Goal: Transaction & Acquisition: Purchase product/service

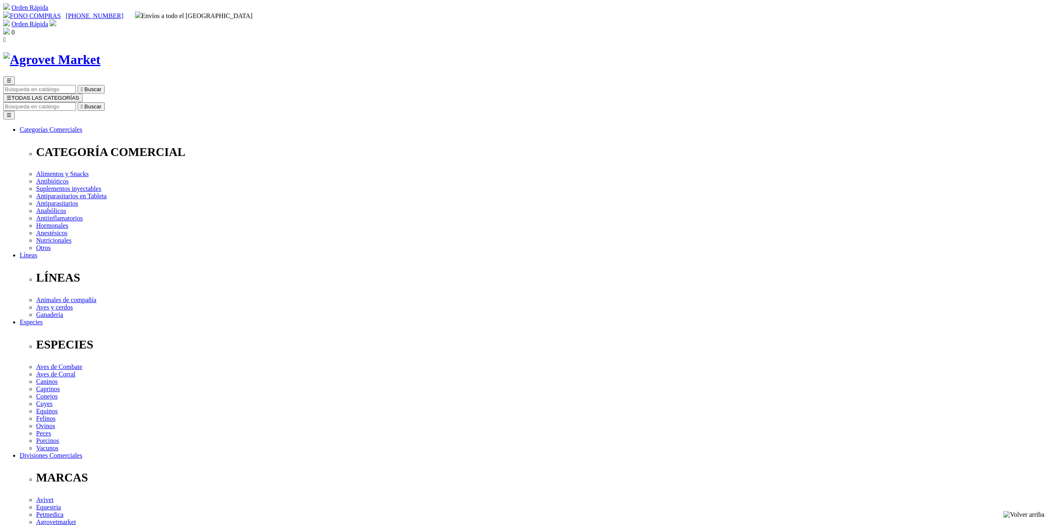
select select "3"
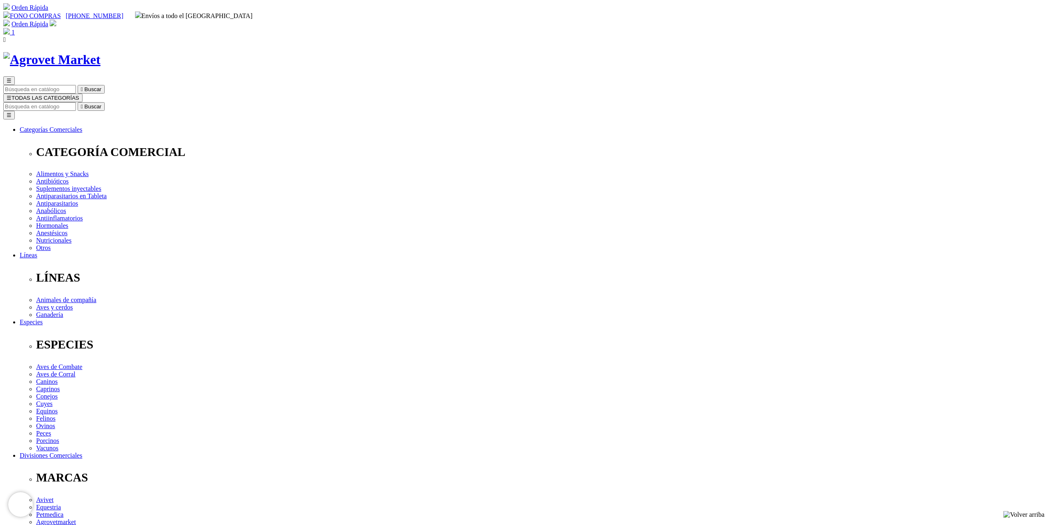
drag, startPoint x: 529, startPoint y: 32, endPoint x: 518, endPoint y: 32, distance: 11.5
click at [76, 102] on input "Buscar" at bounding box center [39, 106] width 73 height 9
click at [12, 95] on span "☰" at bounding box center [9, 98] width 5 height 6
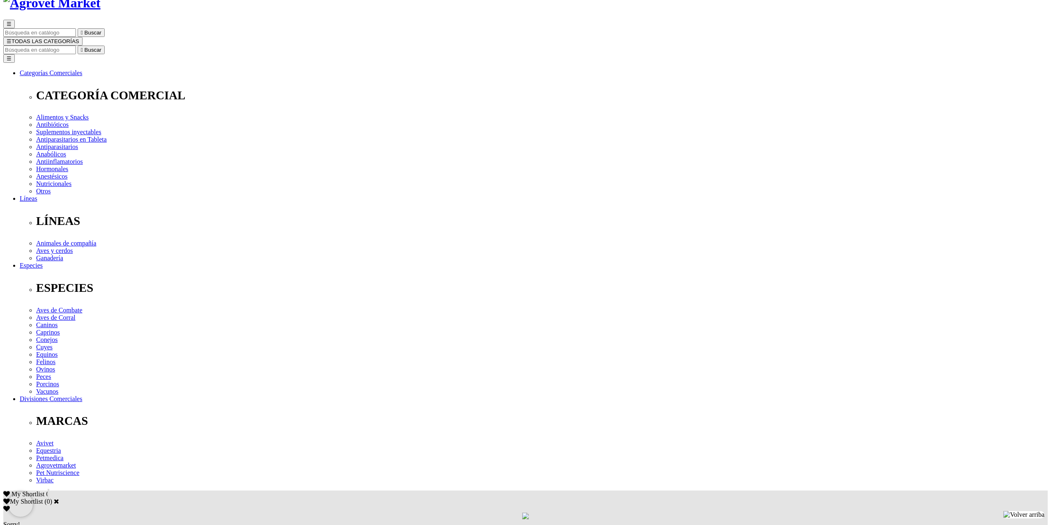
scroll to position [61, 0]
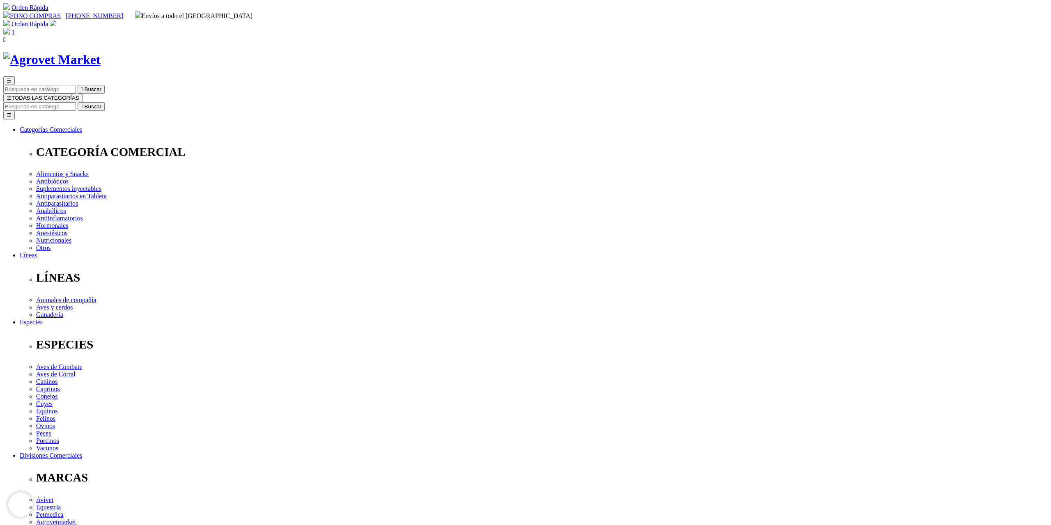
drag, startPoint x: 734, startPoint y: 277, endPoint x: 746, endPoint y: 293, distance: 20.2
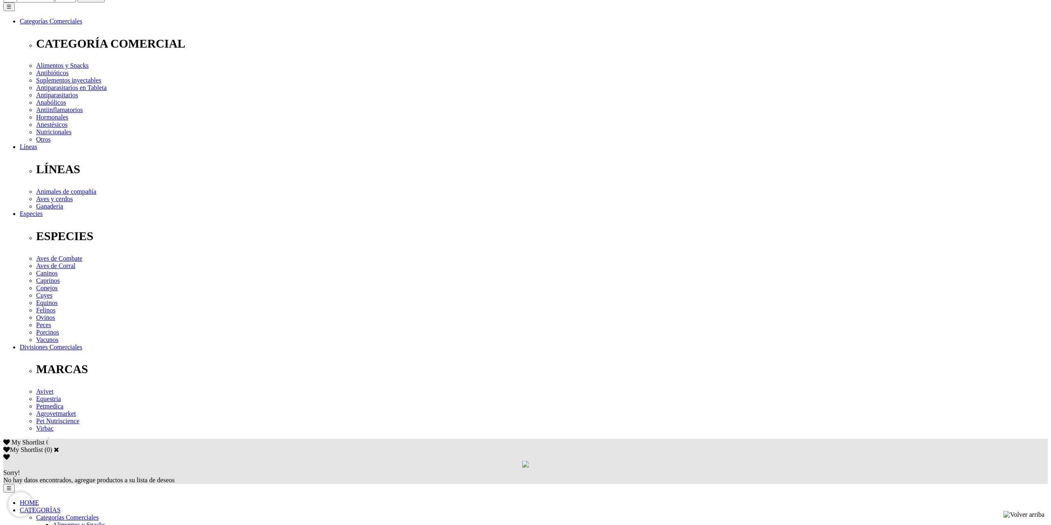
scroll to position [109, 0]
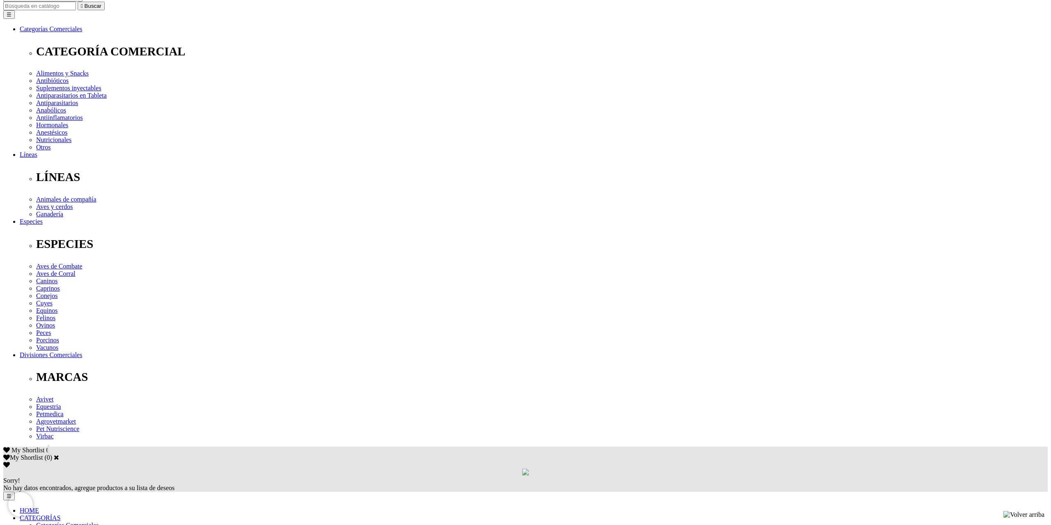
scroll to position [100, 0]
select select "3"
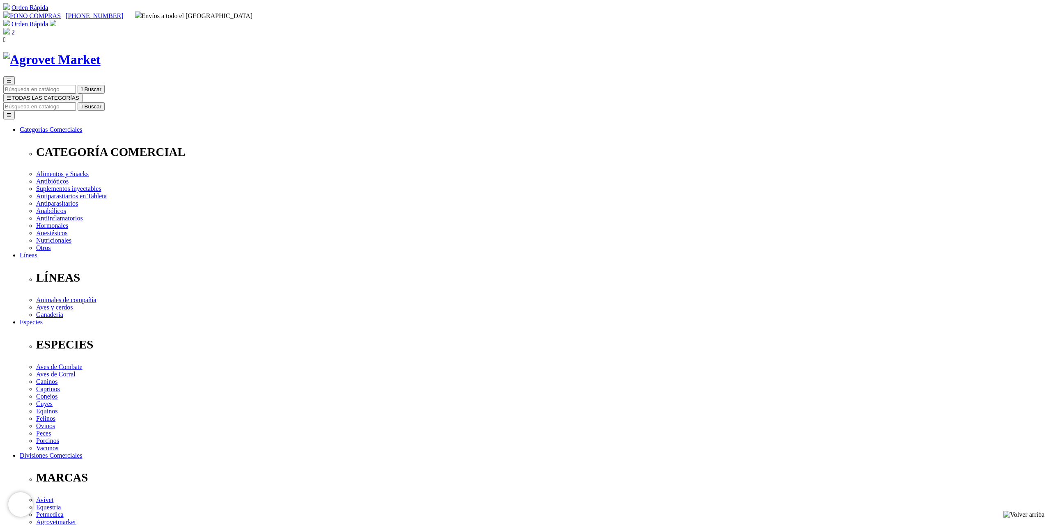
type input "compra1"
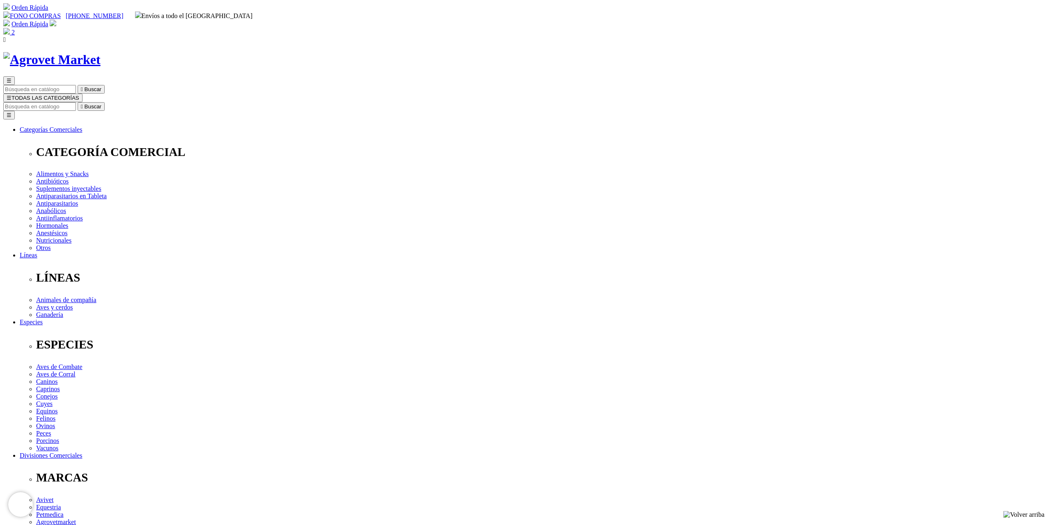
radio input "true"
drag, startPoint x: 327, startPoint y: 175, endPoint x: 334, endPoint y: 224, distance: 49.8
radio input "true"
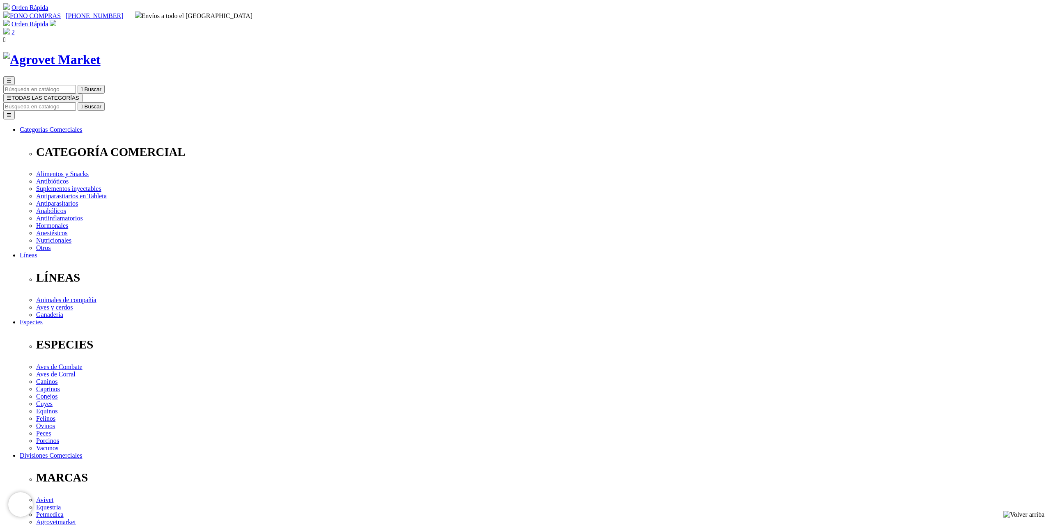
type input "[PERSON_NAME]"
select select "DNI"
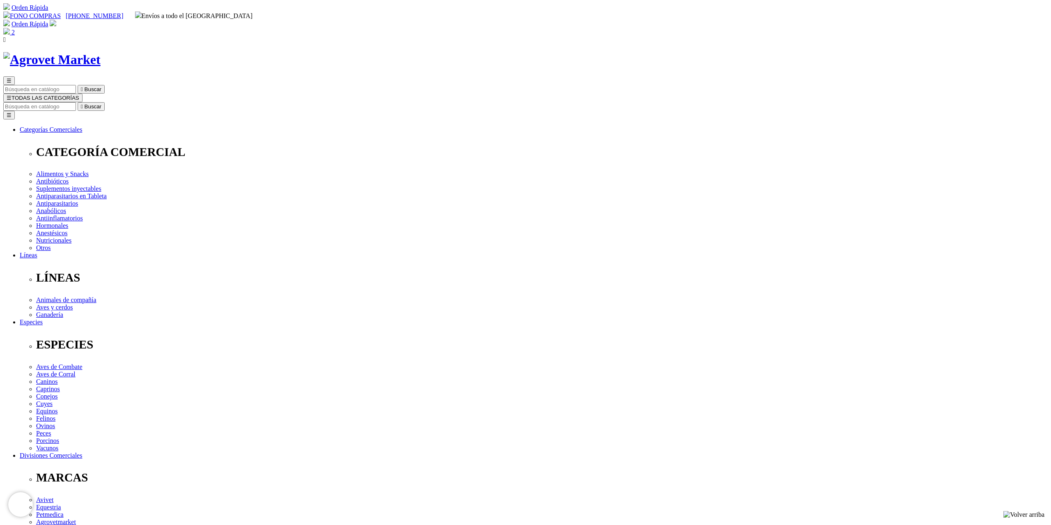
type input "45514541"
select select "Propietario_de_mascota"
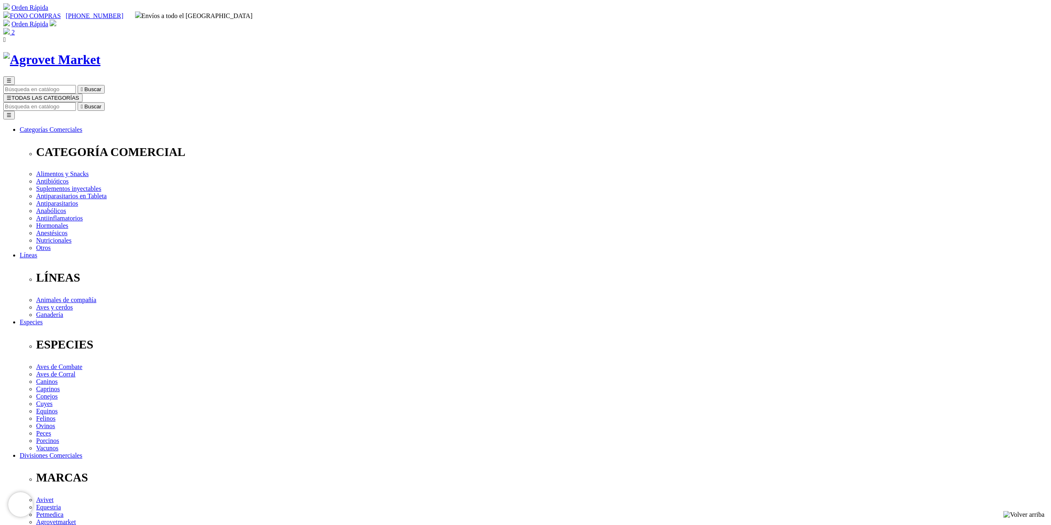
type input "claudiacaipo@gmail.com"
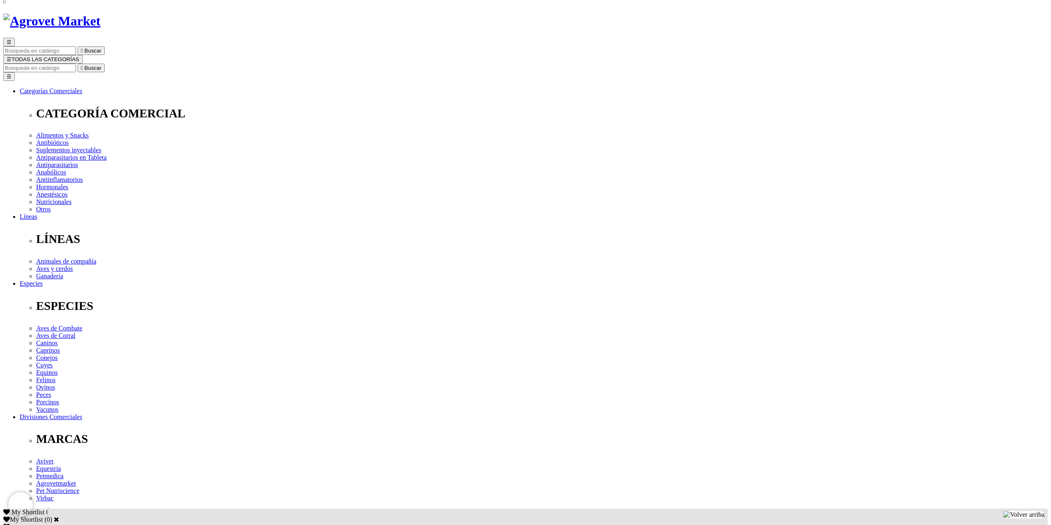
scroll to position [51, 0]
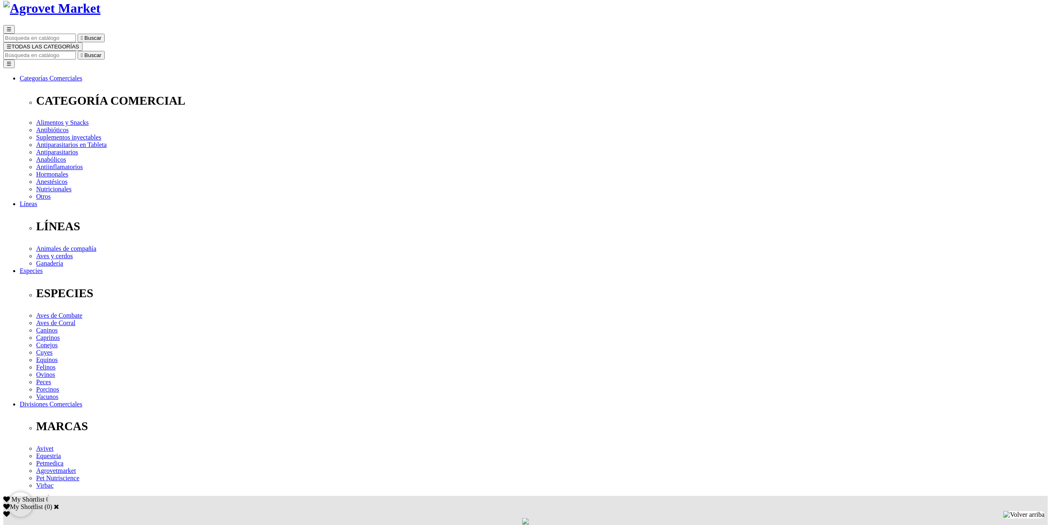
drag, startPoint x: 369, startPoint y: 451, endPoint x: 365, endPoint y: 451, distance: 4.1
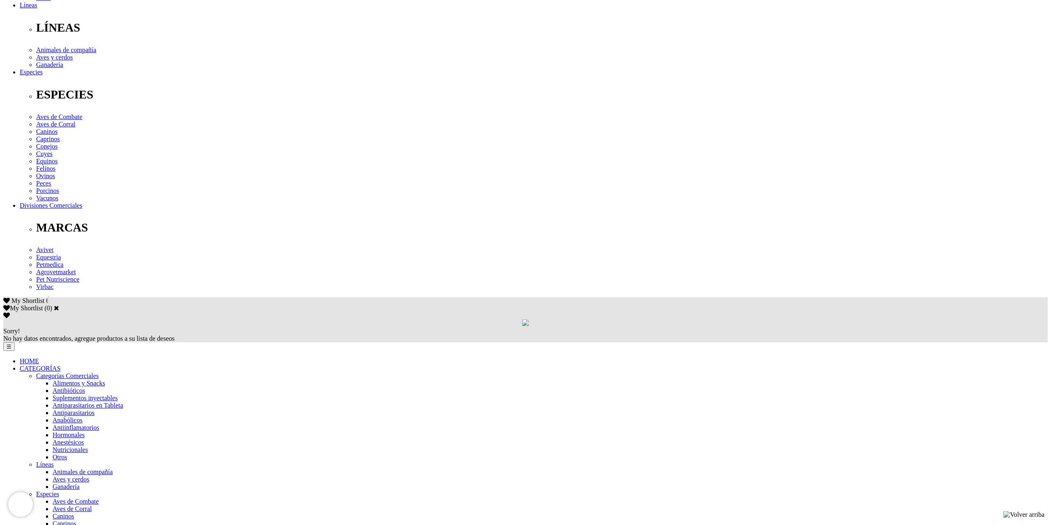
scroll to position [262, 0]
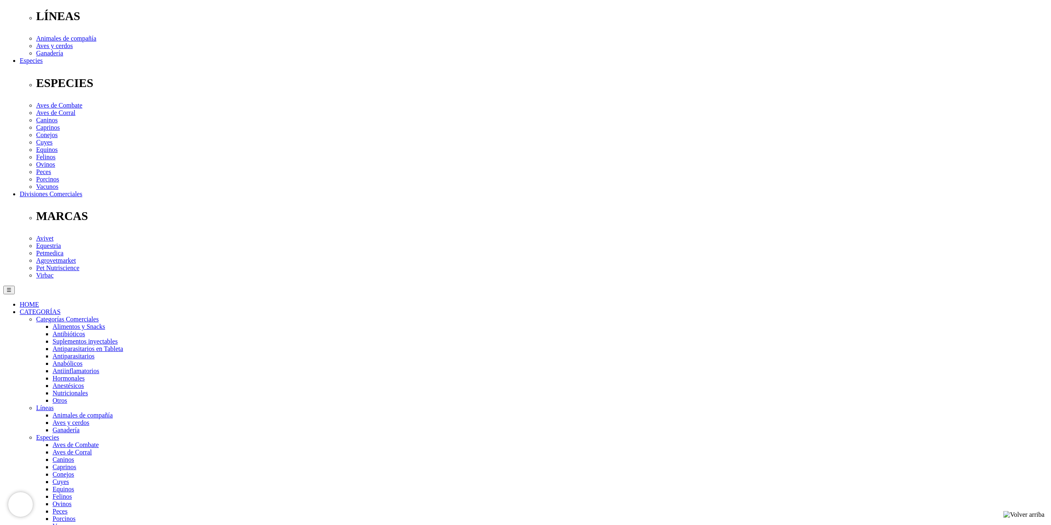
type input "21/08/1988"
checkbox input "true"
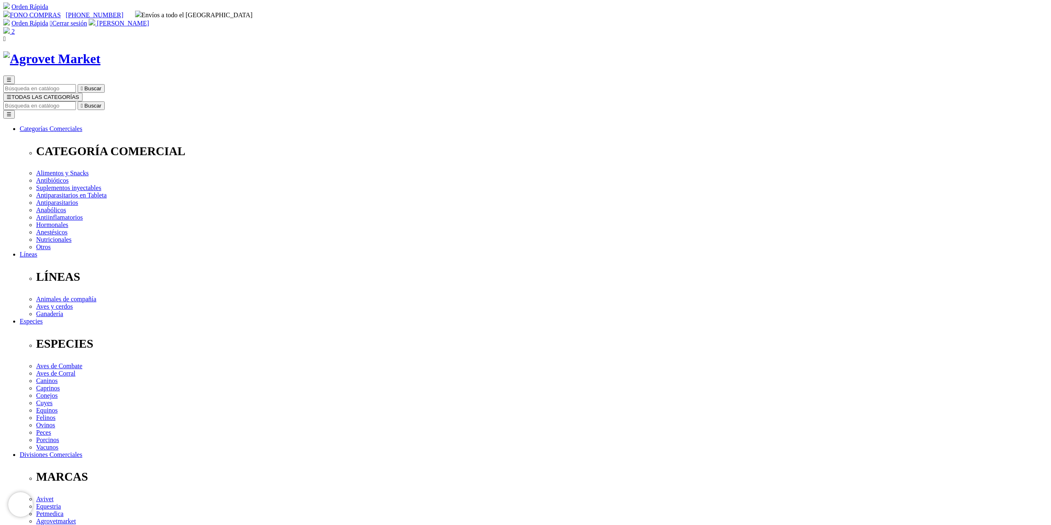
select select "[GEOGRAPHIC_DATA]"
select select
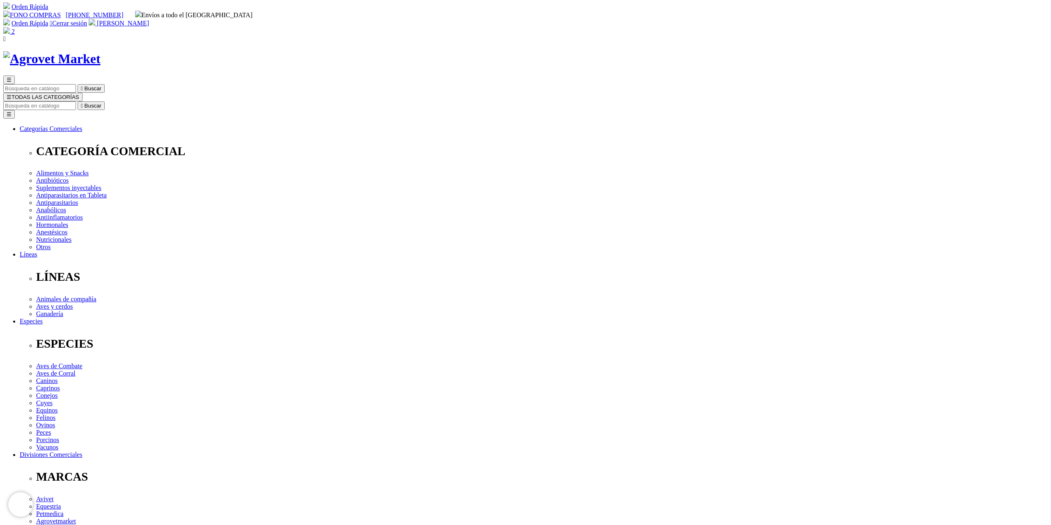
select select
select select "3"
select select "69"
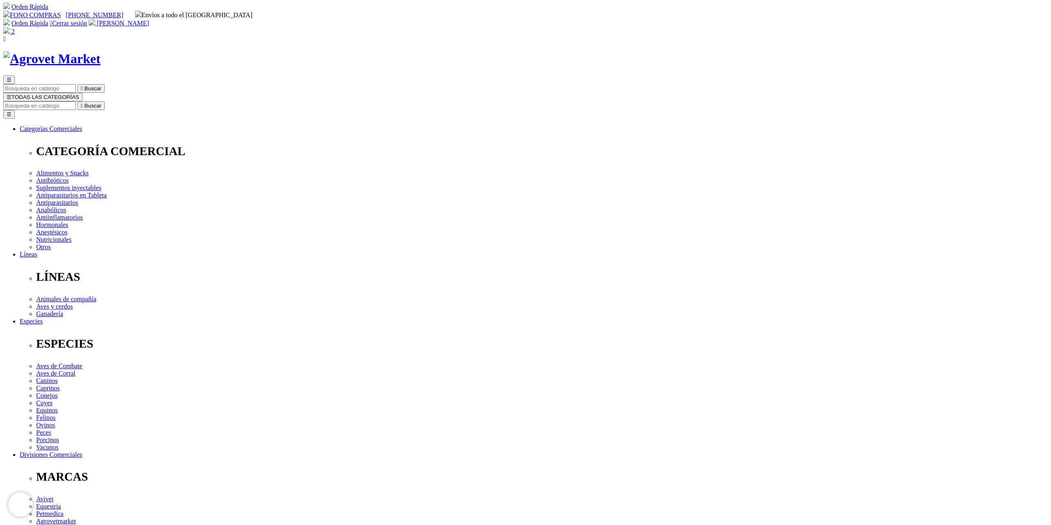
type input "Jr. Huiracocha 1639 Dpto 701"
select select "Boleta"
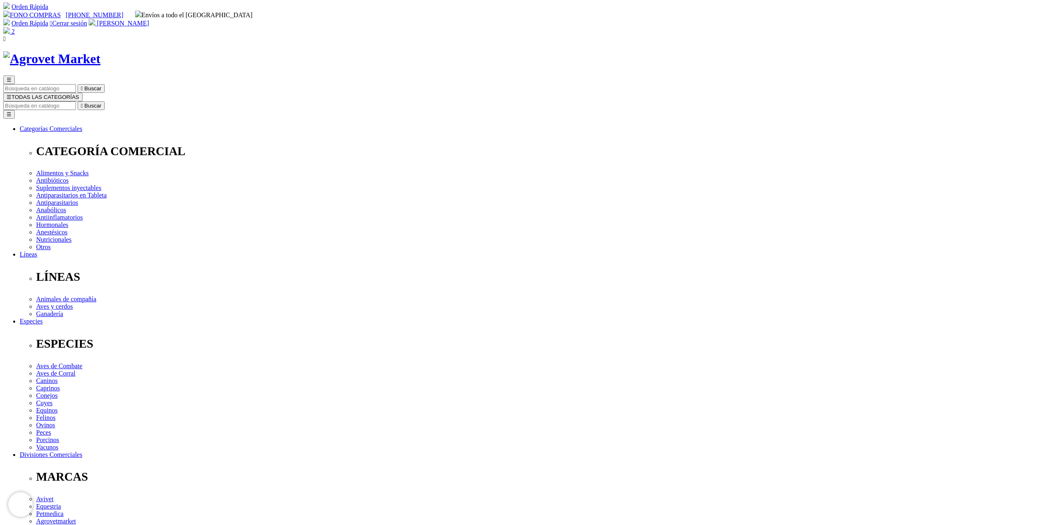
type input "969752498"
drag, startPoint x: 567, startPoint y: 393, endPoint x: 397, endPoint y: 370, distance: 171.6
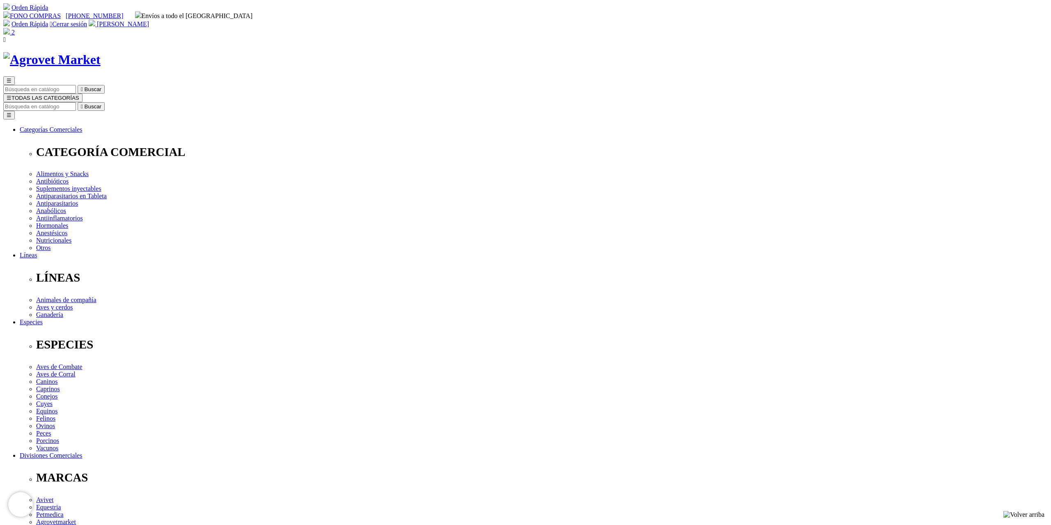
type textarea "La persona que recojerá es [PERSON_NAME]"
